Goal: Information Seeking & Learning: Find specific page/section

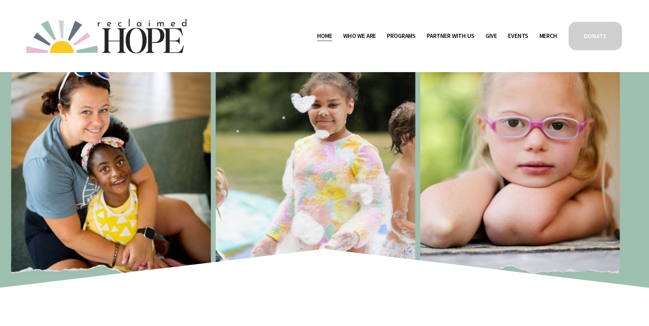
click at [351, 30] on link "Who We Are" at bounding box center [359, 35] width 33 height 11
click at [353, 32] on span "Who We Are" at bounding box center [359, 36] width 33 height 10
click at [358, 34] on span "Who We Are" at bounding box center [359, 36] width 33 height 10
click at [0, 0] on span "Staff & Board" at bounding box center [0, 0] width 0 height 0
